Goal: Entertainment & Leisure: Browse casually

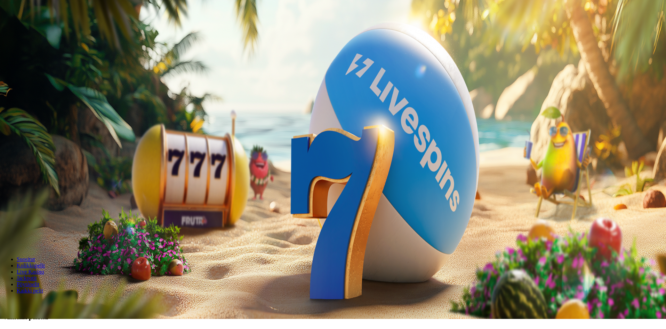
scroll to position [35, 0]
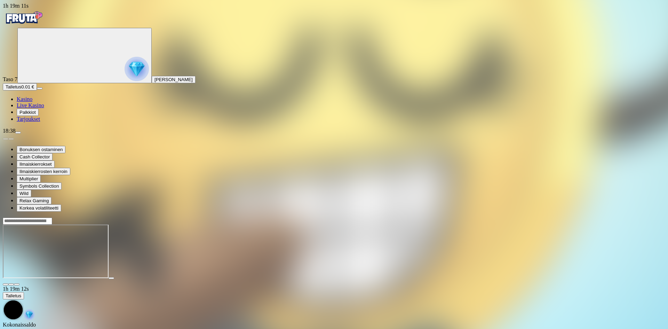
click at [43, 10] on div "Primary" at bounding box center [334, 18] width 662 height 19
click at [43, 24] on img "Primary" at bounding box center [24, 17] width 42 height 17
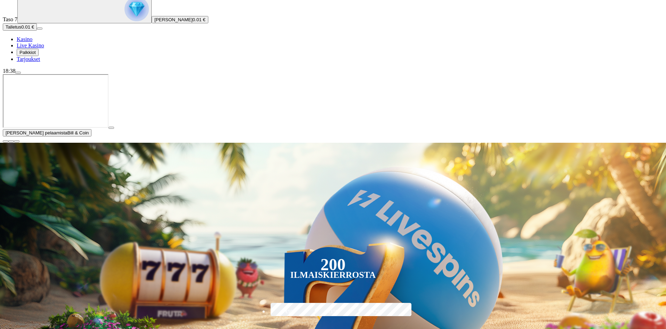
scroll to position [70, 0]
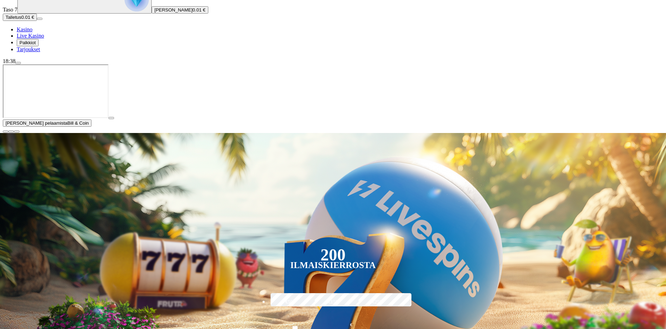
click at [6, 131] on span "close icon" at bounding box center [6, 131] width 0 height 0
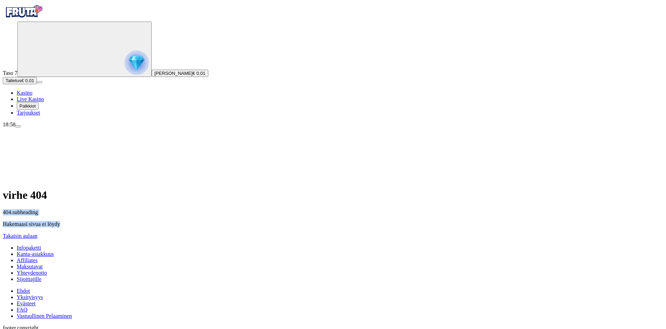
drag, startPoint x: 400, startPoint y: 263, endPoint x: 333, endPoint y: 261, distance: 67.9
click at [333, 239] on div "virhe 404 404.subheading Hakemaasi sivua ei löydy Takaisin aulaan" at bounding box center [333, 214] width 661 height 50
click at [349, 215] on p "404.subheading" at bounding box center [333, 212] width 661 height 6
drag, startPoint x: 342, startPoint y: 257, endPoint x: 404, endPoint y: 261, distance: 62.4
click at [404, 215] on p "404.subheading" at bounding box center [333, 212] width 661 height 6
